Goal: Transaction & Acquisition: Obtain resource

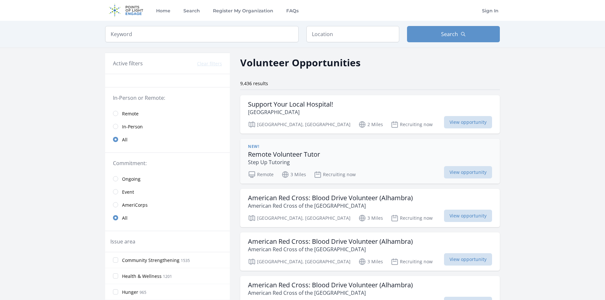
click at [325, 146] on div "New! Remote Volunteer Tutor Step Up Tutoring" at bounding box center [370, 155] width 244 height 22
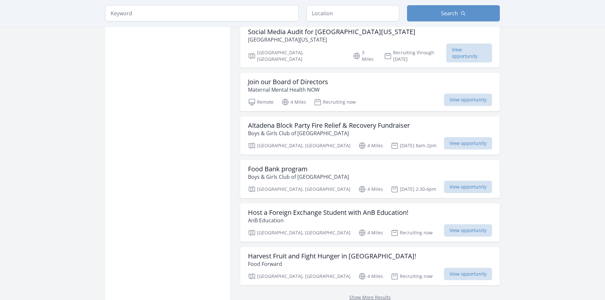
scroll to position [714, 0]
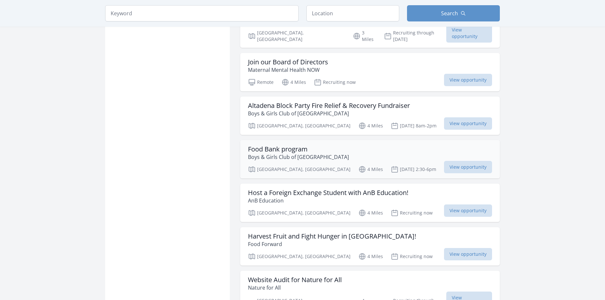
click at [333, 145] on div "Food Bank program Boys & Girls Club of Los Angeles" at bounding box center [370, 153] width 244 height 16
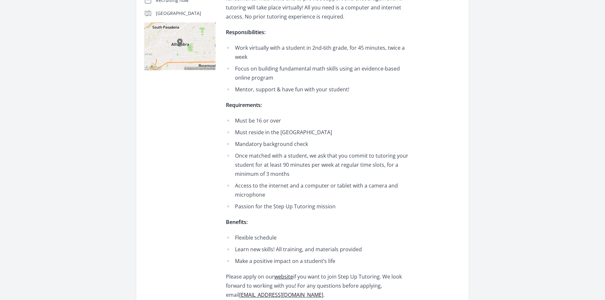
scroll to position [162, 0]
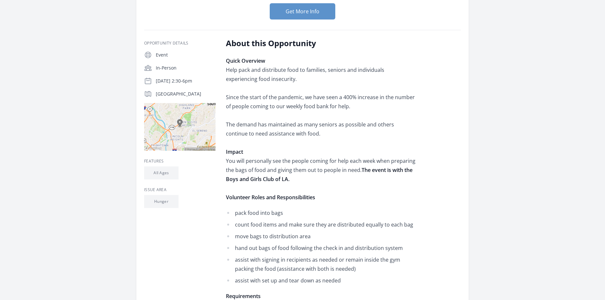
scroll to position [65, 0]
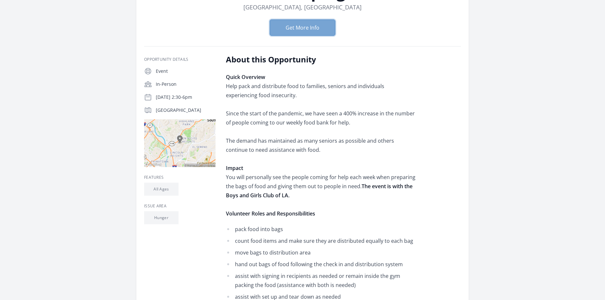
click at [302, 29] on button "Get More Info" at bounding box center [303, 27] width 66 height 16
